Goal: Information Seeking & Learning: Learn about a topic

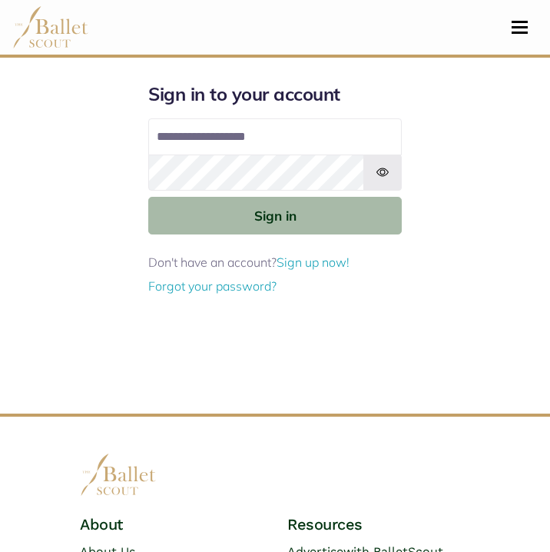
click at [254, 137] on input "**********" at bounding box center [275, 136] width 254 height 37
type input "**********"
click at [148, 197] on button "Sign in" at bounding box center [275, 216] width 254 height 38
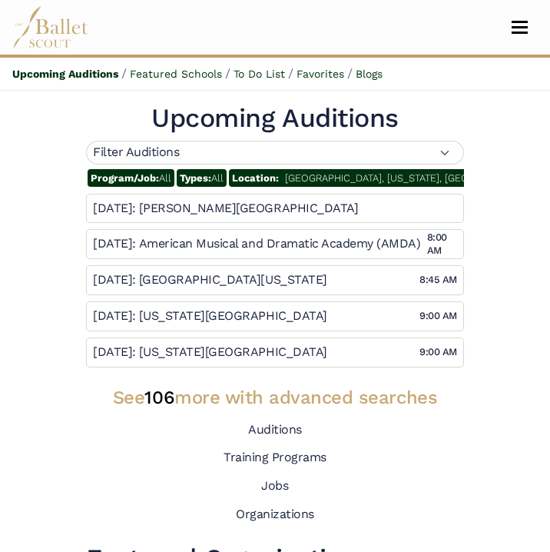
click at [436, 151] on div "Filter Auditions" at bounding box center [275, 153] width 378 height 24
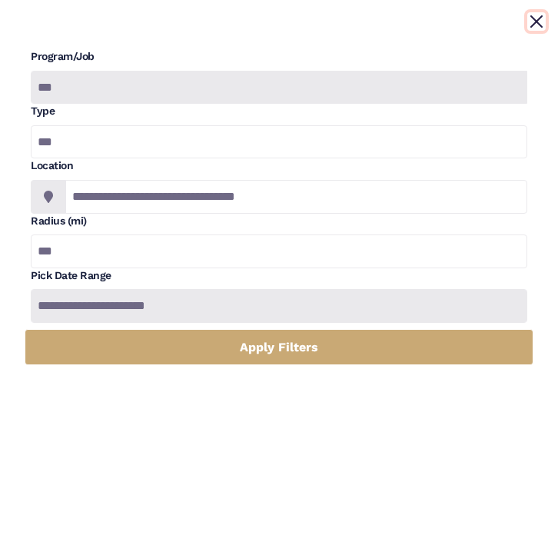
click at [539, 22] on button "Close" at bounding box center [536, 21] width 18 height 18
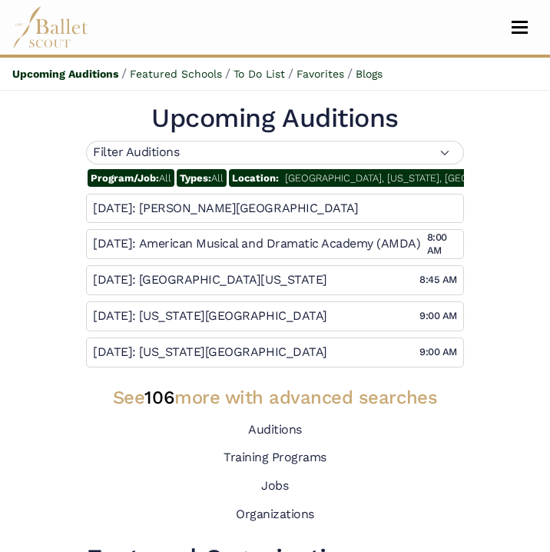
click at [443, 147] on div "Filter Auditions" at bounding box center [275, 153] width 378 height 24
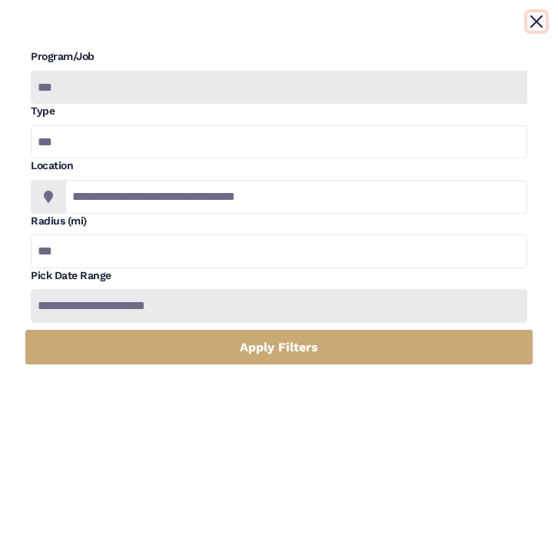
click at [542, 24] on button "Close" at bounding box center [536, 21] width 18 height 18
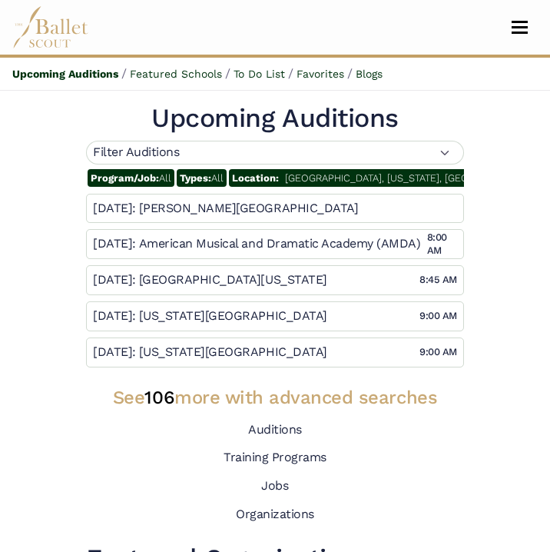
click at [111, 176] on span "Program/Job:" at bounding box center [125, 178] width 68 height 12
click at [151, 180] on span "Program/Job:" at bounding box center [125, 178] width 68 height 12
click at [165, 179] on span "Program/Job: All" at bounding box center [131, 178] width 87 height 18
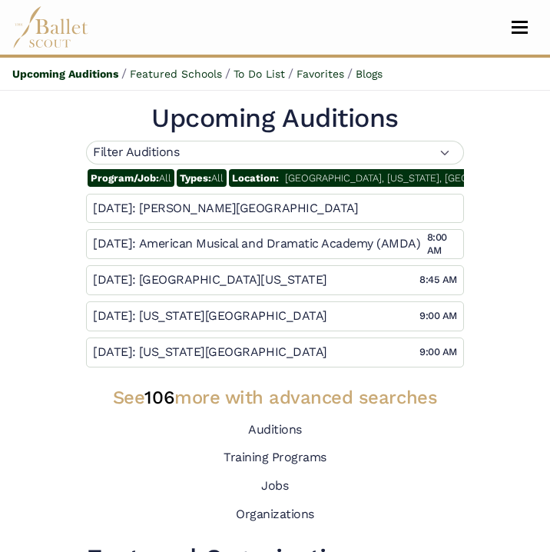
click at [198, 180] on span "Types:" at bounding box center [196, 178] width 32 height 12
click at [446, 153] on div "Filter Auditions" at bounding box center [275, 153] width 378 height 24
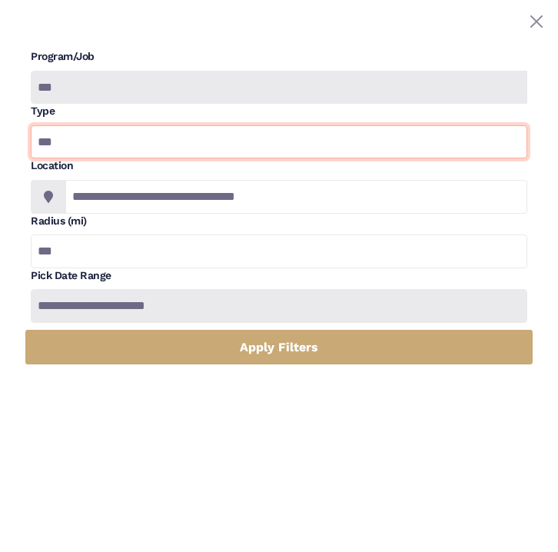
click at [68, 142] on select "*** ********* ******* ********" at bounding box center [279, 142] width 496 height 34
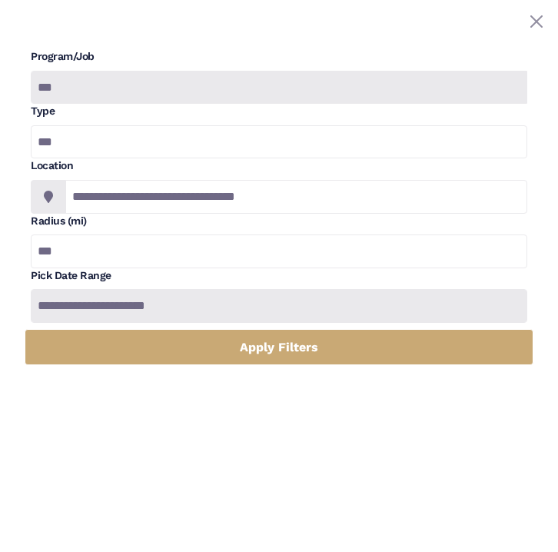
click at [69, 80] on div at bounding box center [278, 88] width 496 height 34
click at [68, 83] on div at bounding box center [278, 88] width 496 height 34
click at [65, 150] on select "*** ********* ******* ********" at bounding box center [279, 142] width 496 height 34
select select "*"
click at [31, 125] on select "*** ********* ******* ********" at bounding box center [279, 142] width 496 height 34
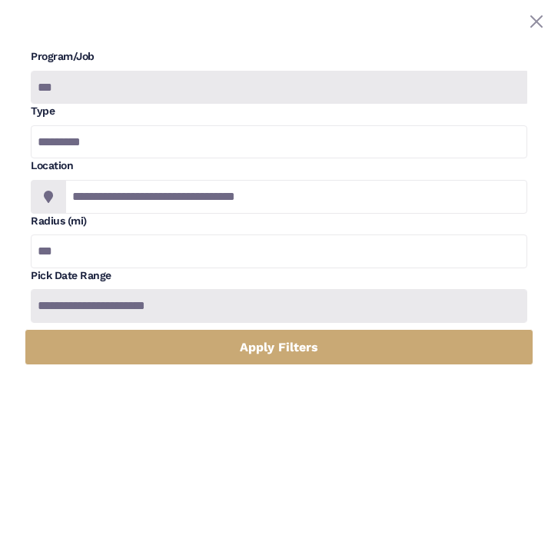
click at [143, 300] on div at bounding box center [279, 306] width 496 height 34
click at [144, 306] on div at bounding box center [279, 306] width 496 height 34
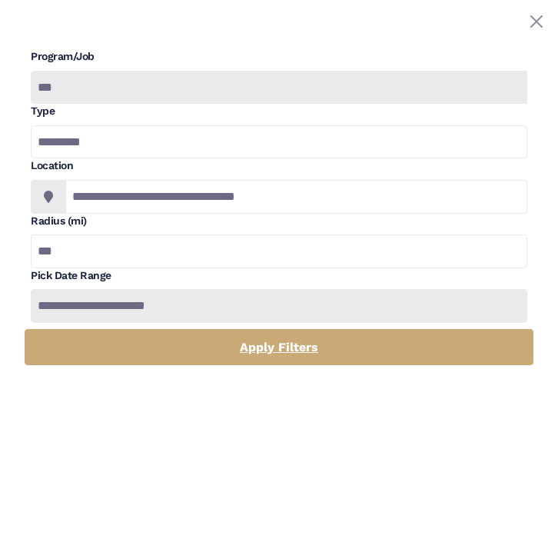
click at [161, 340] on link "Apply Filters" at bounding box center [279, 347] width 509 height 36
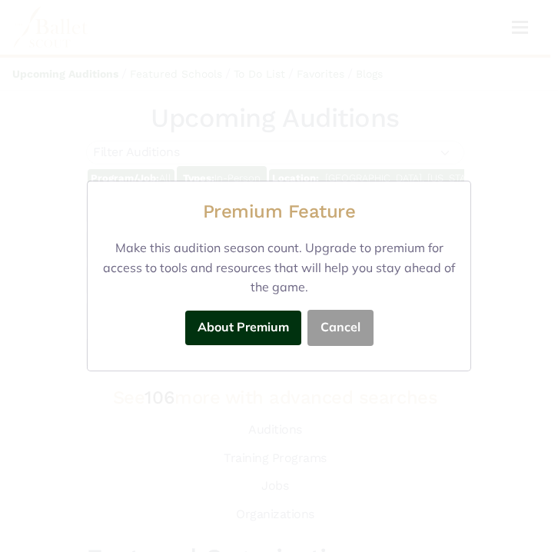
click at [323, 320] on button "Cancel" at bounding box center [340, 328] width 66 height 36
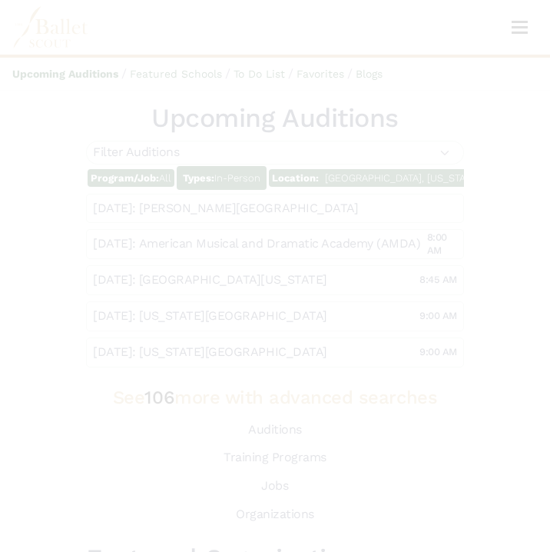
click at [192, 303] on div at bounding box center [275, 276] width 550 height 552
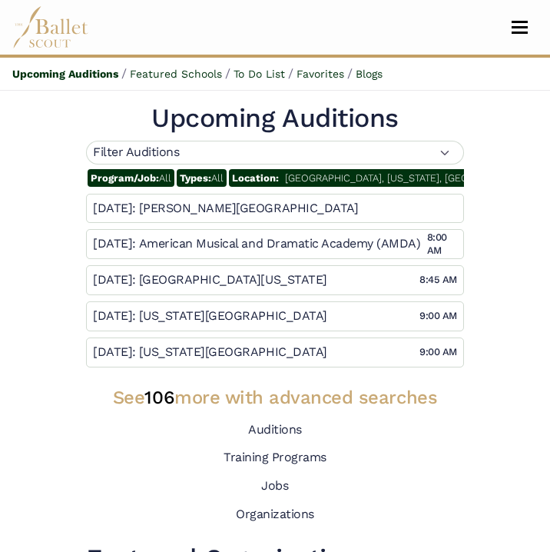
click at [178, 161] on div "Filter Auditions" at bounding box center [275, 153] width 378 height 24
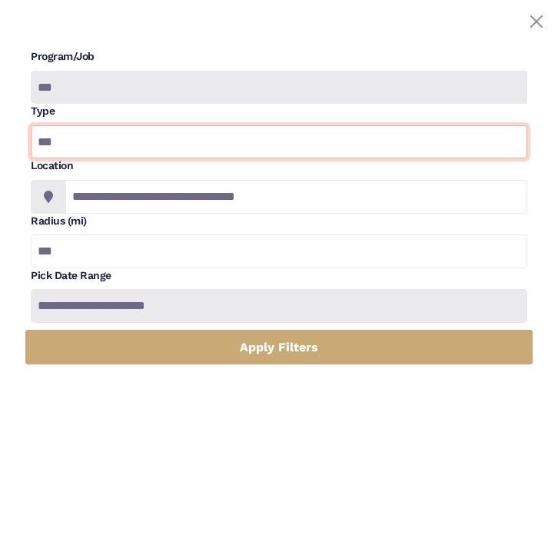
click at [151, 148] on select "*** ********* ******* ********" at bounding box center [279, 142] width 496 height 34
select select "*"
click at [31, 125] on select "*** ********* ******* ********" at bounding box center [279, 142] width 496 height 34
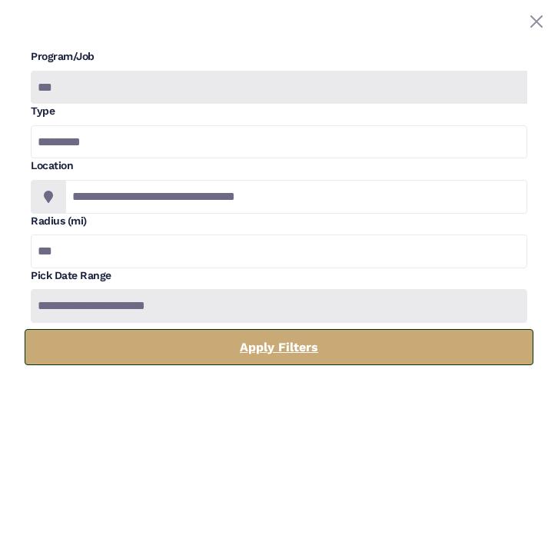
click at [182, 341] on link "Apply Filters" at bounding box center [279, 347] width 509 height 36
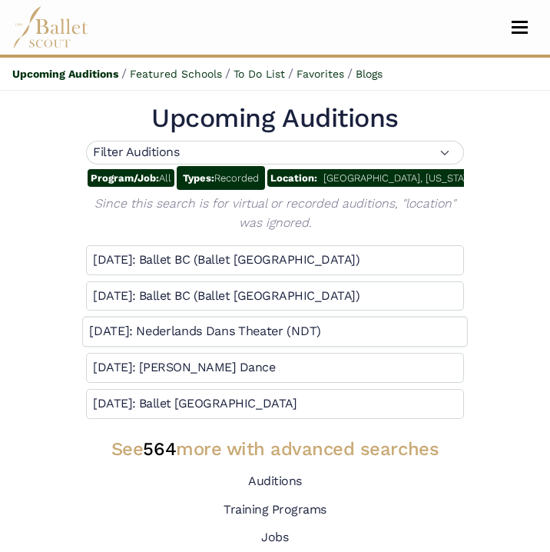
click at [148, 335] on h4 "Nederlands Dans Theater (NDT)" at bounding box center [228, 332] width 185 height 16
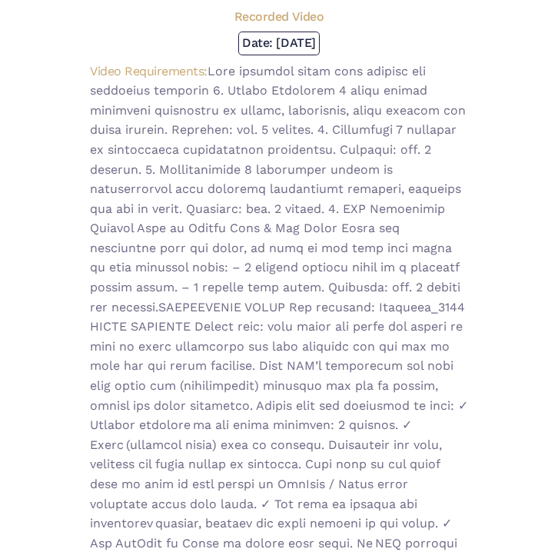
scroll to position [128, 0]
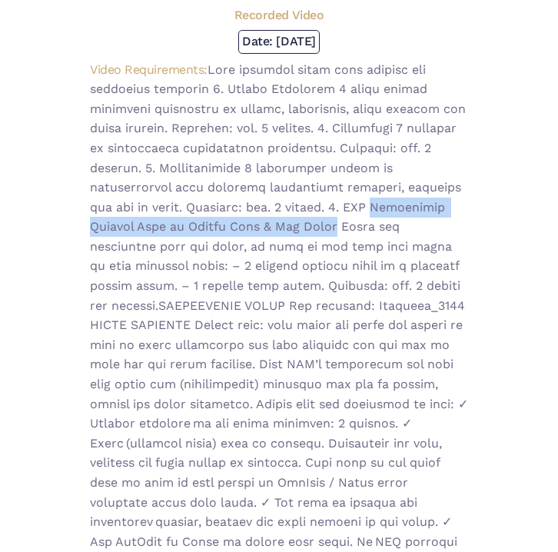
drag, startPoint x: 393, startPoint y: 207, endPoint x: 333, endPoint y: 223, distance: 62.1
click at [333, 223] on span at bounding box center [279, 335] width 378 height 546
copy span "Repertoire Bedroom Folk by Sharon Eyal & Gai Behar"
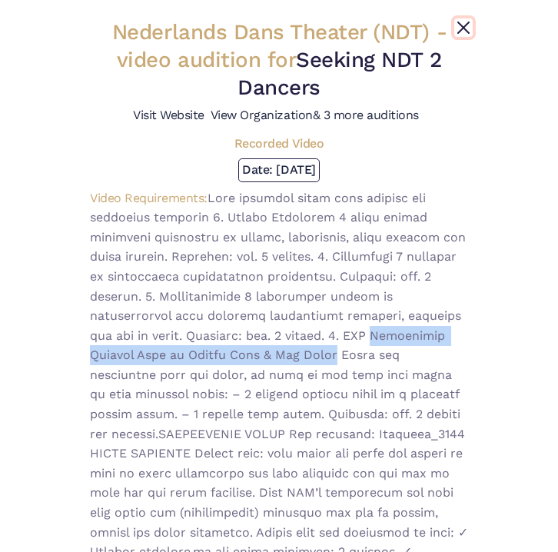
click at [455, 19] on button "Close" at bounding box center [463, 27] width 18 height 18
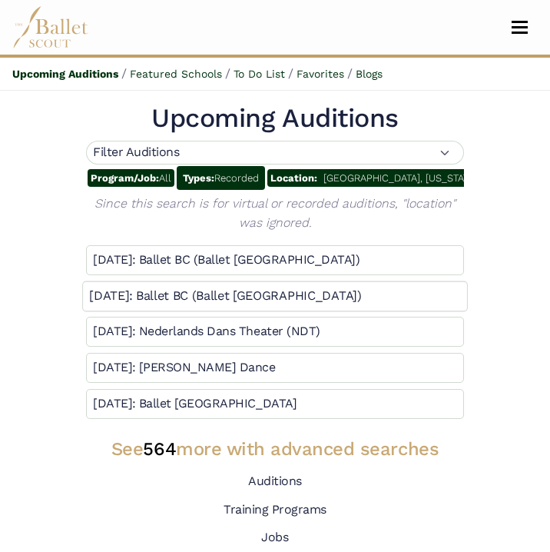
click at [151, 304] on h4 "Ballet BC (Ballet [GEOGRAPHIC_DATA])" at bounding box center [248, 295] width 225 height 16
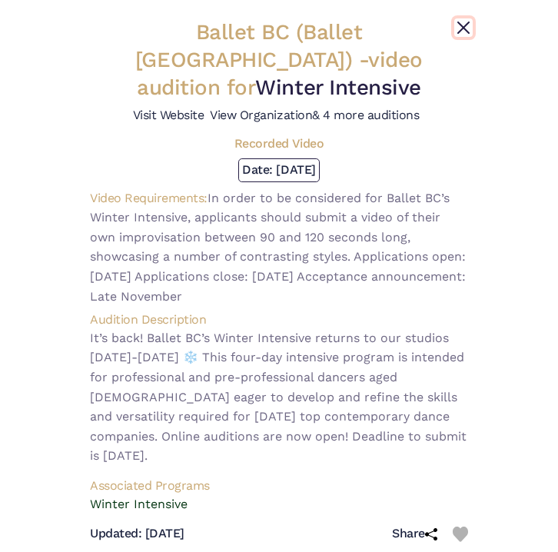
click at [456, 28] on button "Close" at bounding box center [463, 27] width 18 height 18
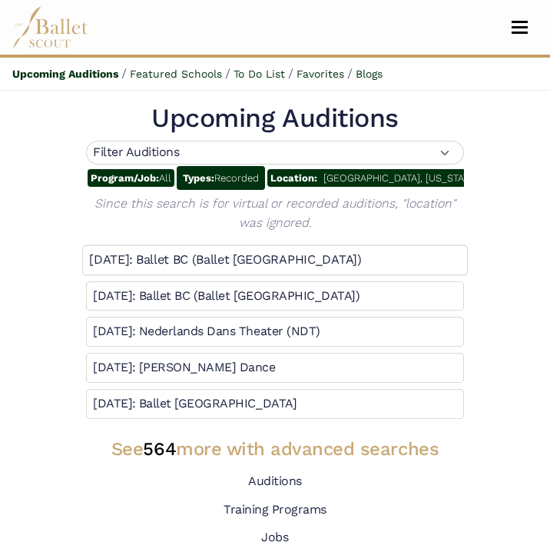
click at [232, 268] on h4 "Ballet BC (Ballet [GEOGRAPHIC_DATA])" at bounding box center [248, 260] width 225 height 16
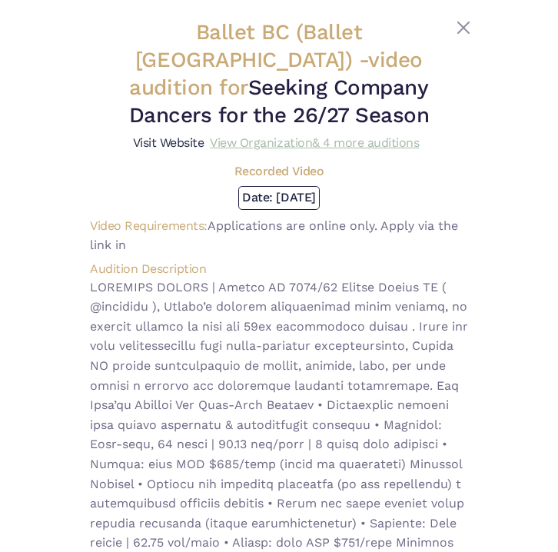
click at [227, 141] on link "View Organization & 4 more auditions" at bounding box center [314, 142] width 209 height 15
click at [163, 143] on link "Visit Website" at bounding box center [168, 142] width 71 height 15
click at [458, 26] on button "Close" at bounding box center [463, 27] width 18 height 18
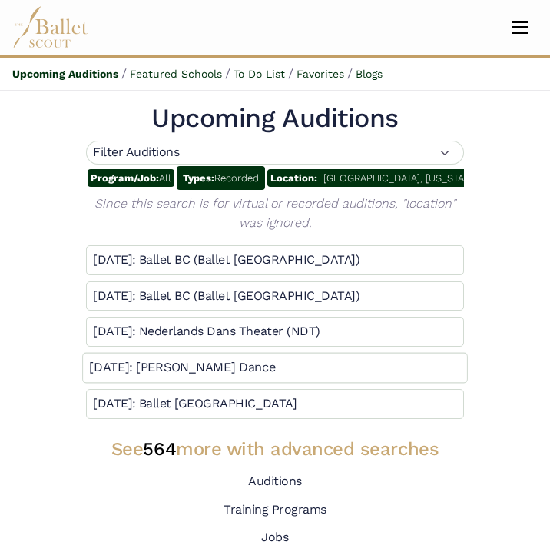
click at [176, 376] on h4 "Gibney Dance" at bounding box center [205, 368] width 139 height 16
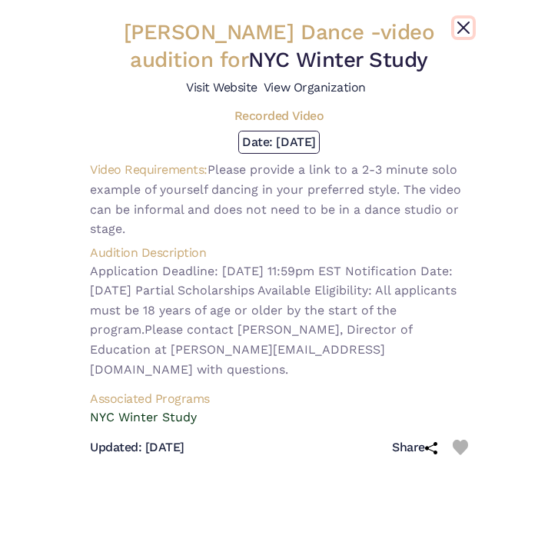
click at [457, 26] on button "Close" at bounding box center [463, 27] width 18 height 18
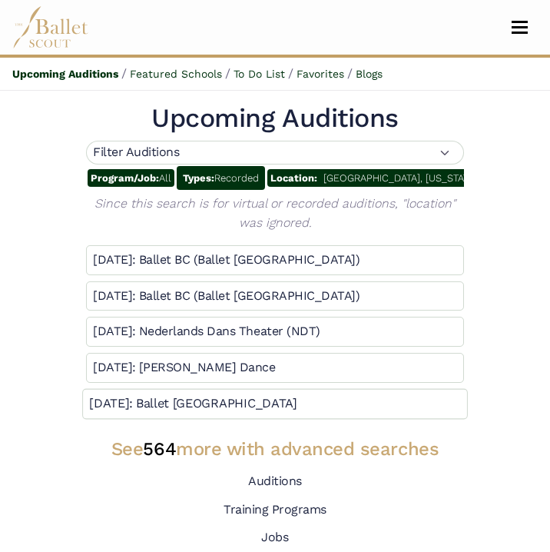
click at [131, 412] on h4 "Oct 20:" at bounding box center [111, 404] width 44 height 16
